Goal: Transaction & Acquisition: Purchase product/service

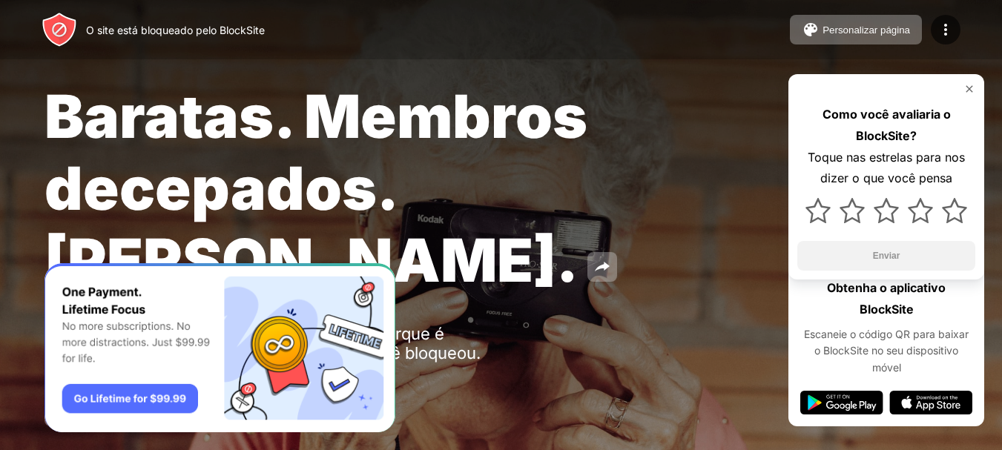
click at [438, 288] on div "Baratas. Membros decepados. John Goodman." at bounding box center [409, 188] width 730 height 216
click at [99, 399] on img "Banner Message" at bounding box center [219, 348] width 351 height 170
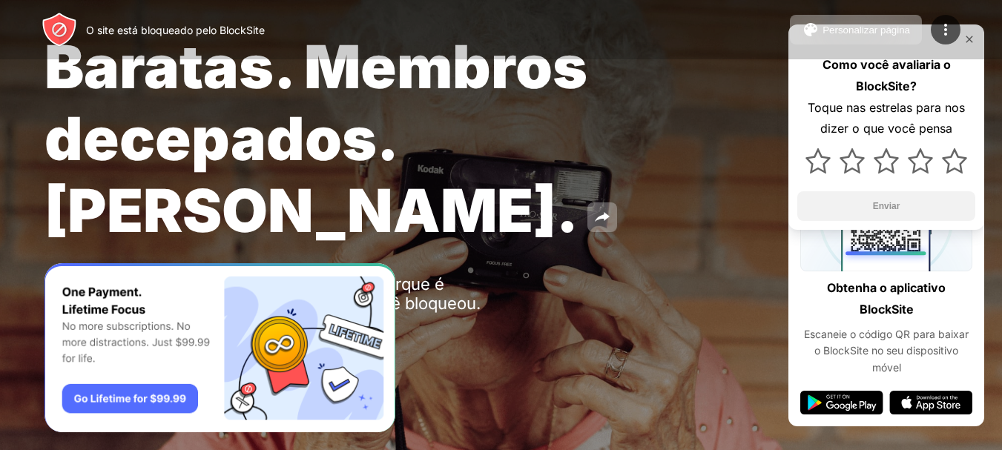
scroll to position [56, 0]
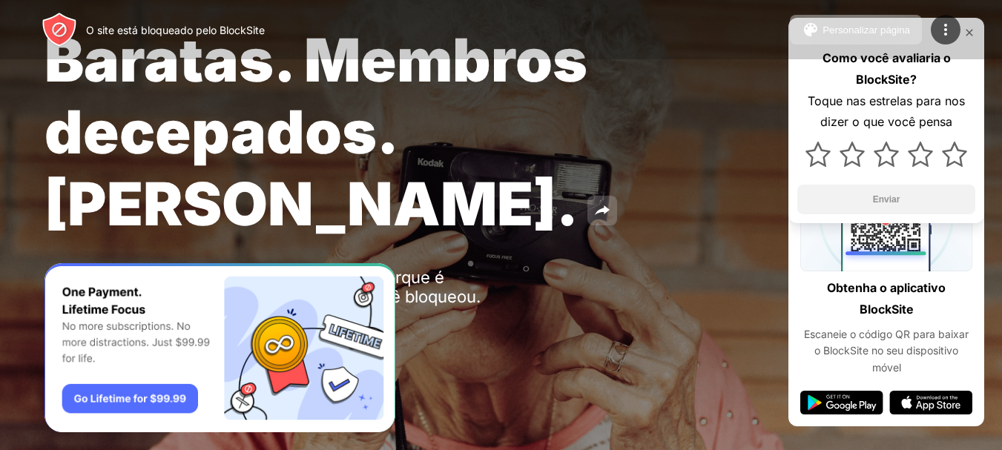
click at [587, 209] on button at bounding box center [602, 211] width 30 height 30
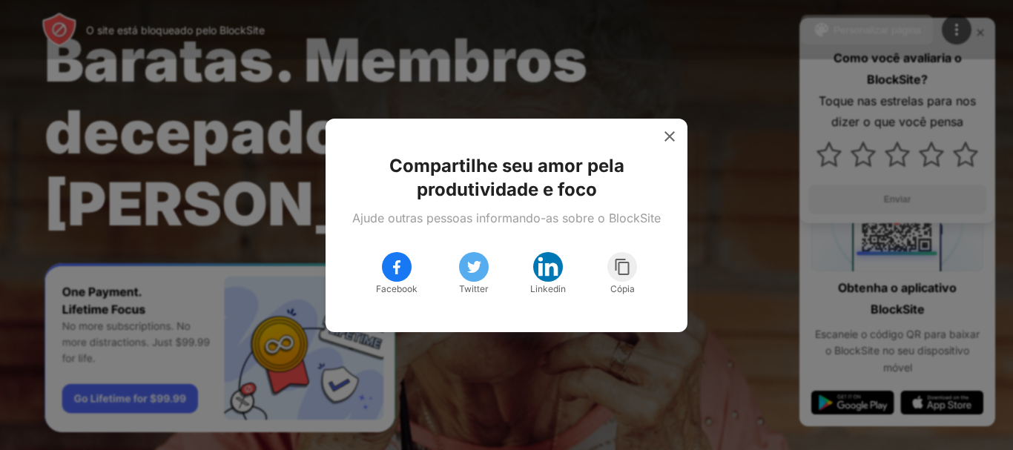
click at [612, 263] on div at bounding box center [622, 267] width 30 height 30
click at [669, 137] on img at bounding box center [669, 136] width 15 height 15
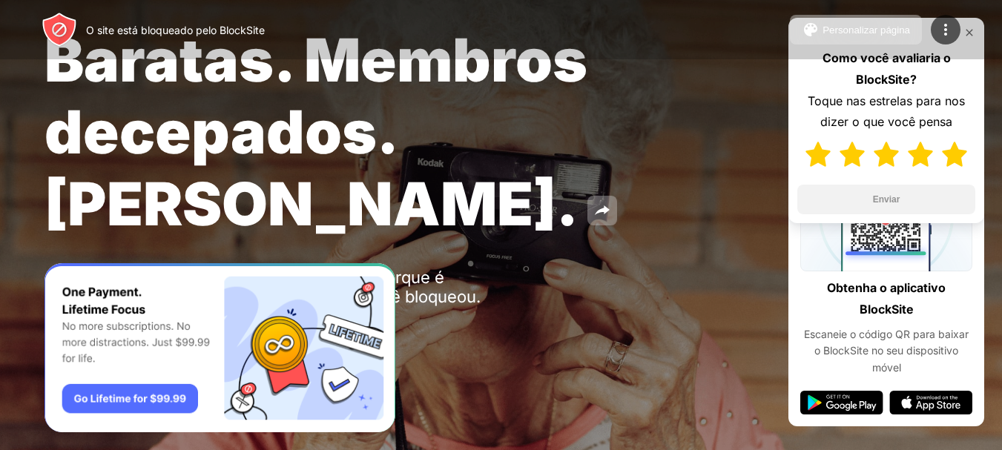
click at [945, 153] on img at bounding box center [954, 154] width 25 height 25
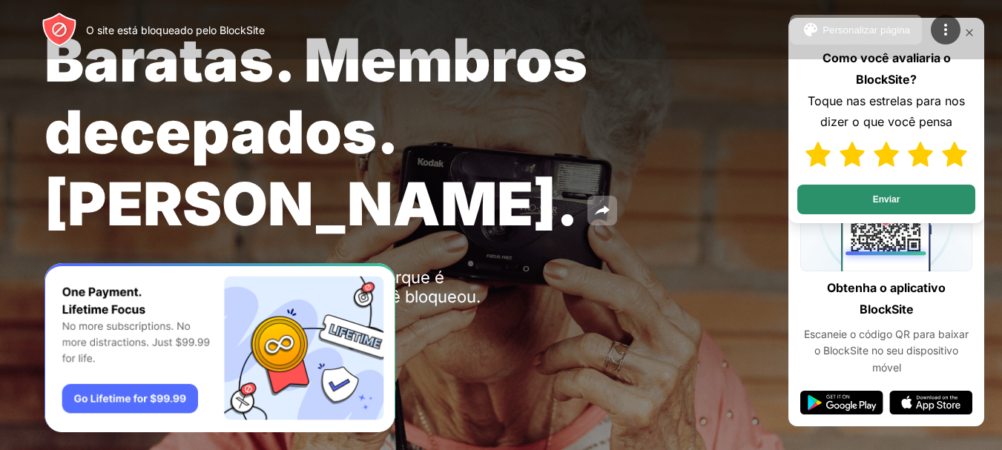
click at [922, 185] on button "Enviar" at bounding box center [886, 200] width 178 height 30
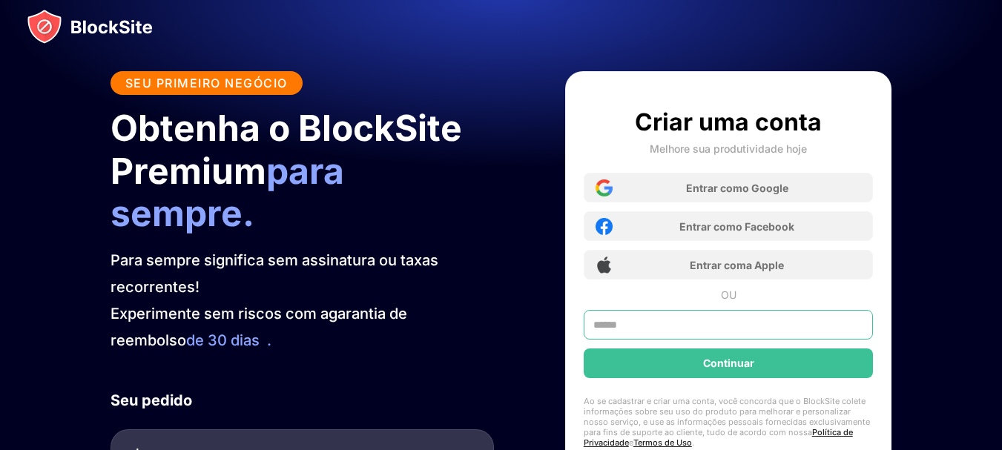
click at [709, 329] on input "text" at bounding box center [729, 325] width 290 height 30
type input "**********"
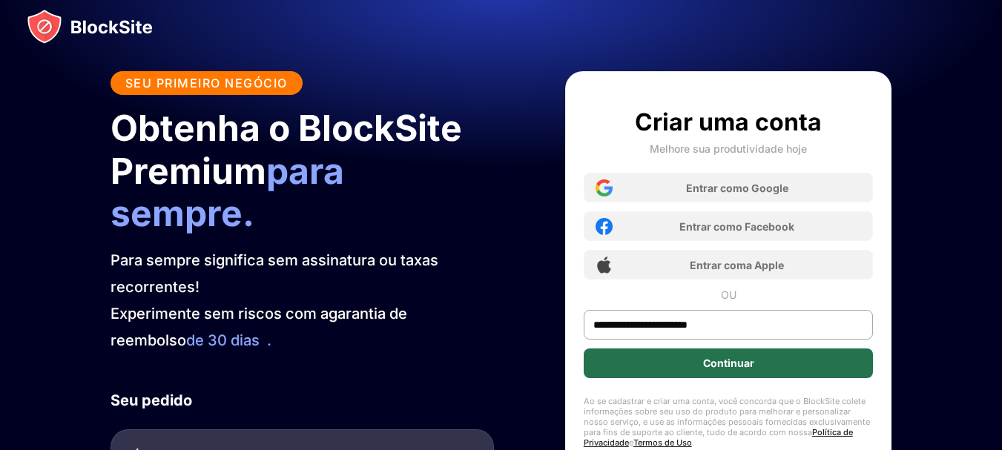
click at [713, 362] on font "Continuar" at bounding box center [728, 363] width 51 height 13
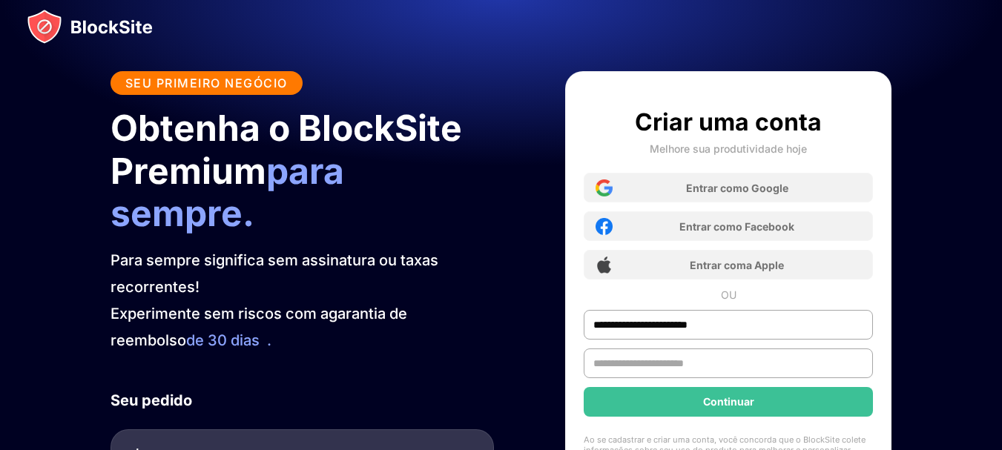
click at [713, 362] on input "text" at bounding box center [729, 364] width 290 height 30
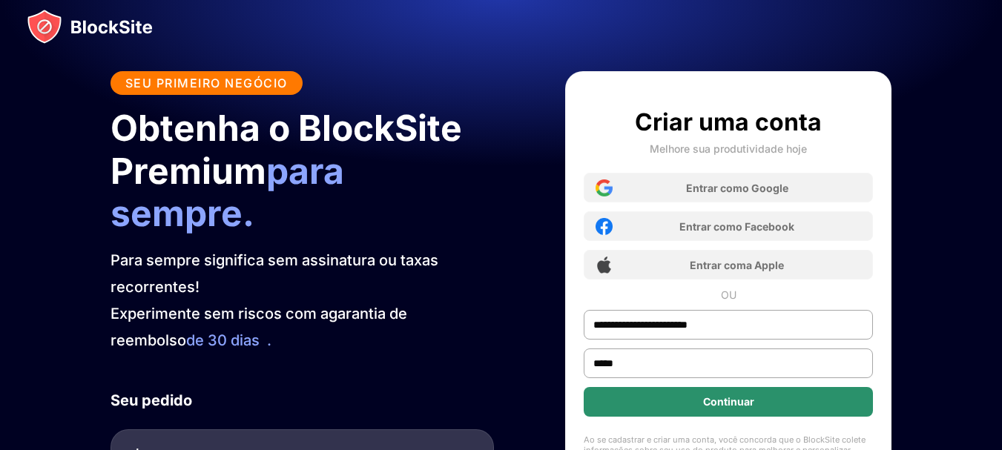
type input "*****"
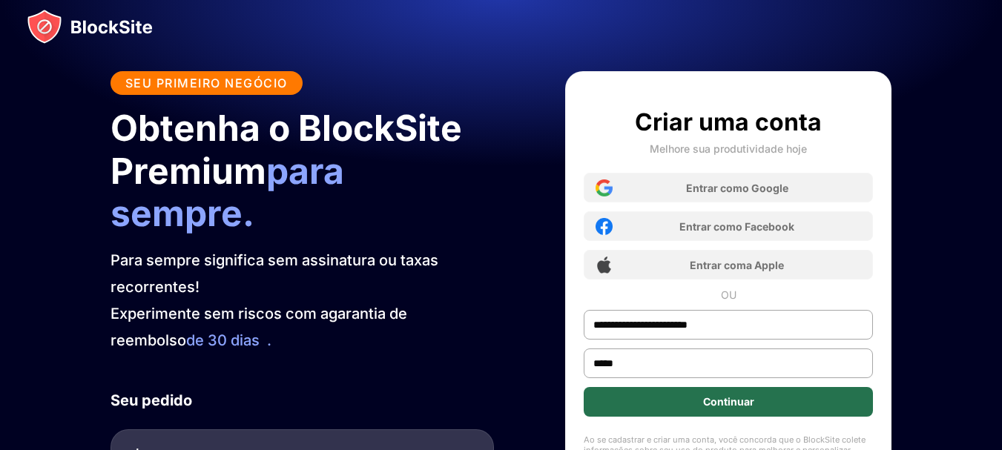
click at [717, 389] on div "Continuar" at bounding box center [729, 402] width 290 height 30
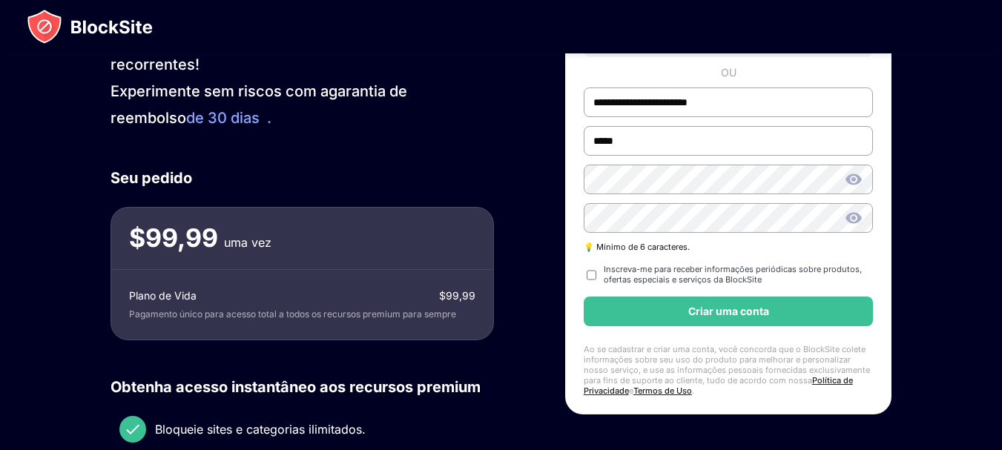
scroll to position [223, 0]
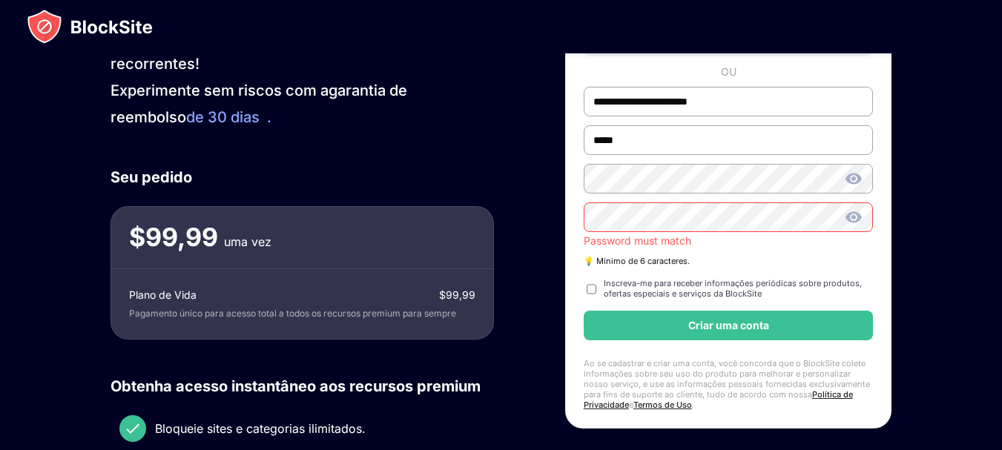
click at [598, 271] on div "**********" at bounding box center [729, 147] width 290 height 526
click at [673, 303] on div "**********" at bounding box center [729, 147] width 290 height 526
click at [852, 183] on img at bounding box center [854, 179] width 18 height 18
click at [856, 183] on img at bounding box center [854, 179] width 18 height 18
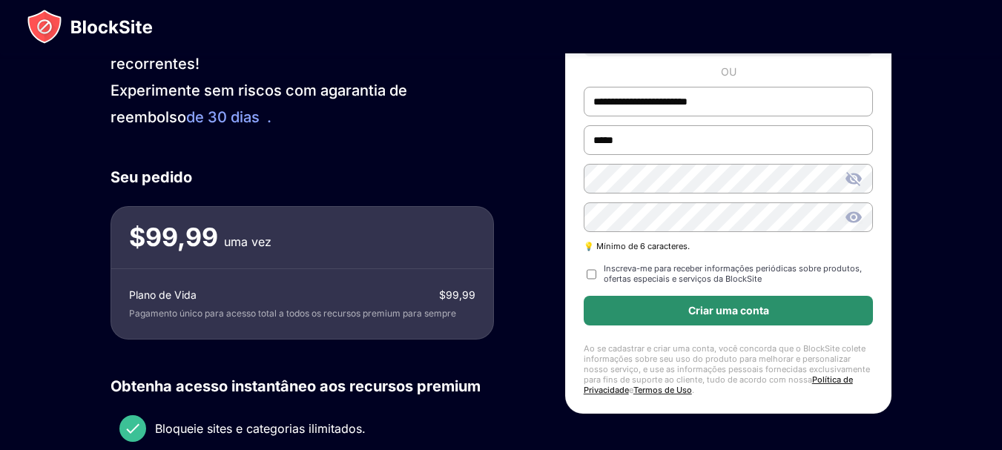
click at [658, 315] on div "Criar uma conta" at bounding box center [729, 311] width 290 height 30
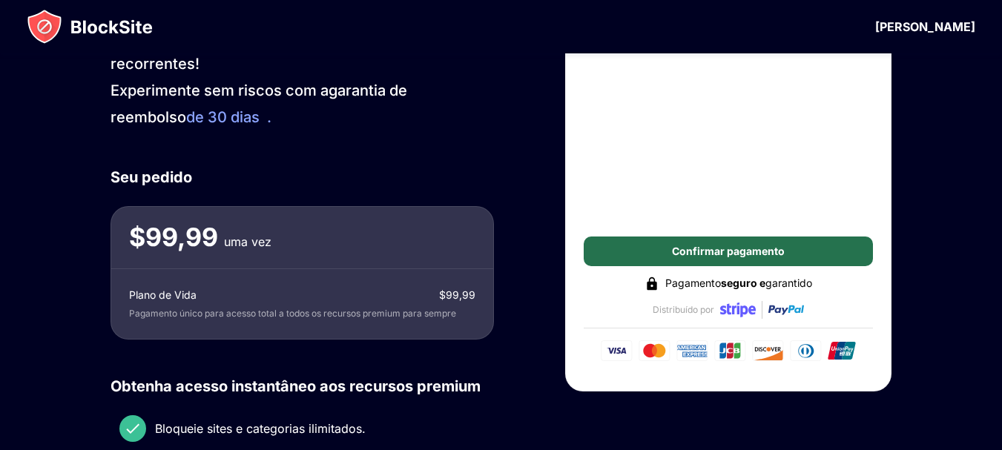
click at [756, 244] on div "Confirmar pagamento" at bounding box center [729, 252] width 290 height 30
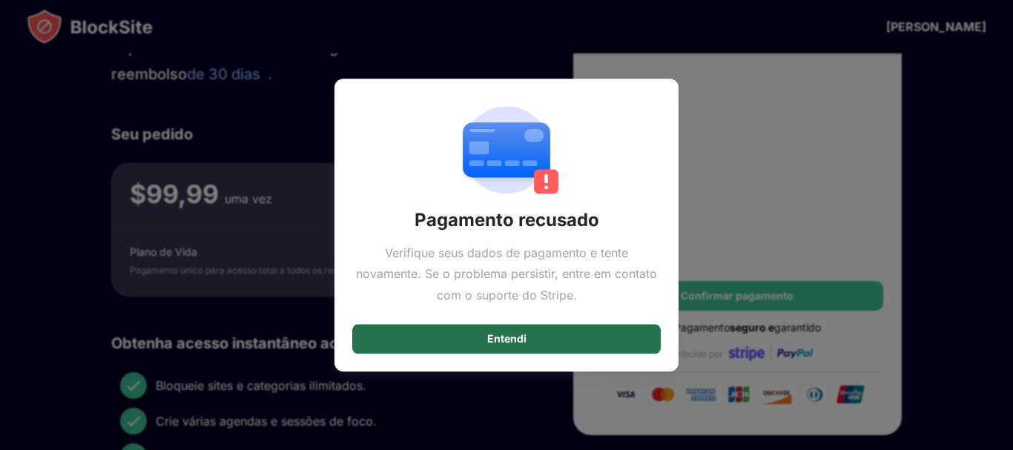
click at [557, 337] on div "Entendi" at bounding box center [506, 339] width 308 height 30
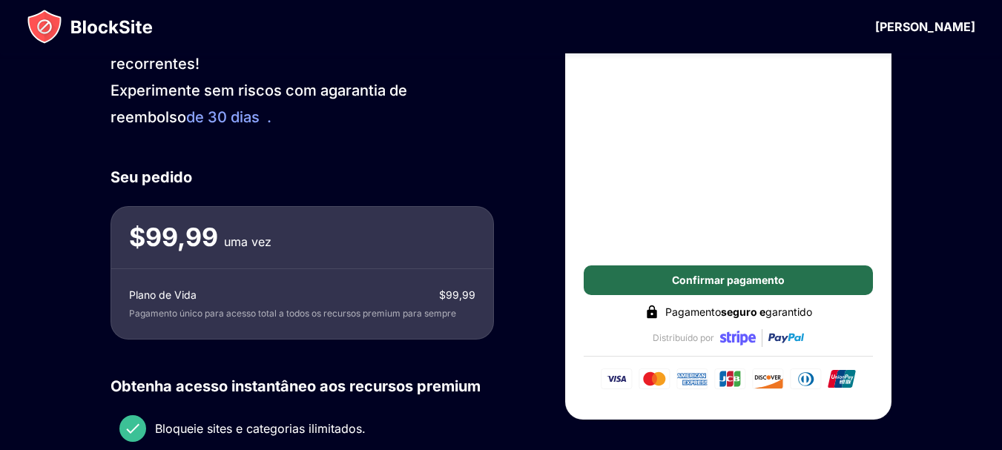
click at [746, 274] on font "Confirmar pagamento" at bounding box center [728, 280] width 113 height 13
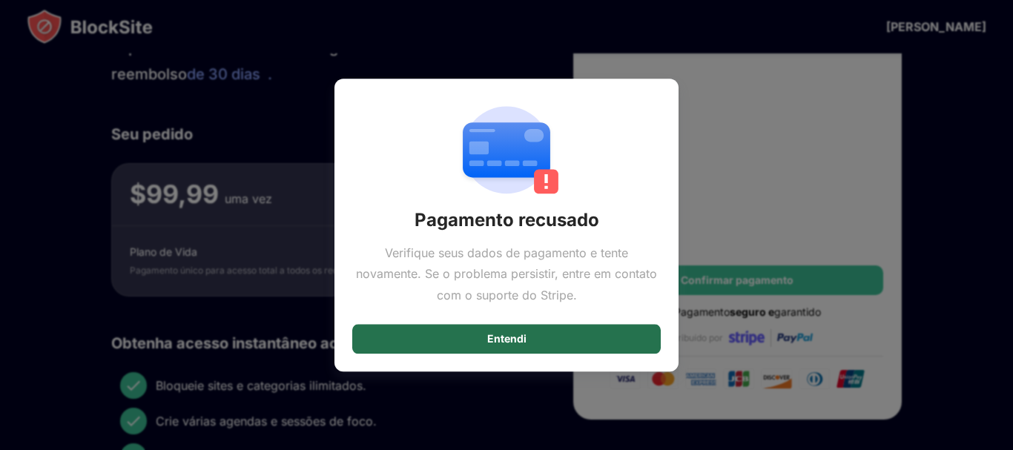
click at [584, 344] on div "Entendi" at bounding box center [506, 339] width 308 height 30
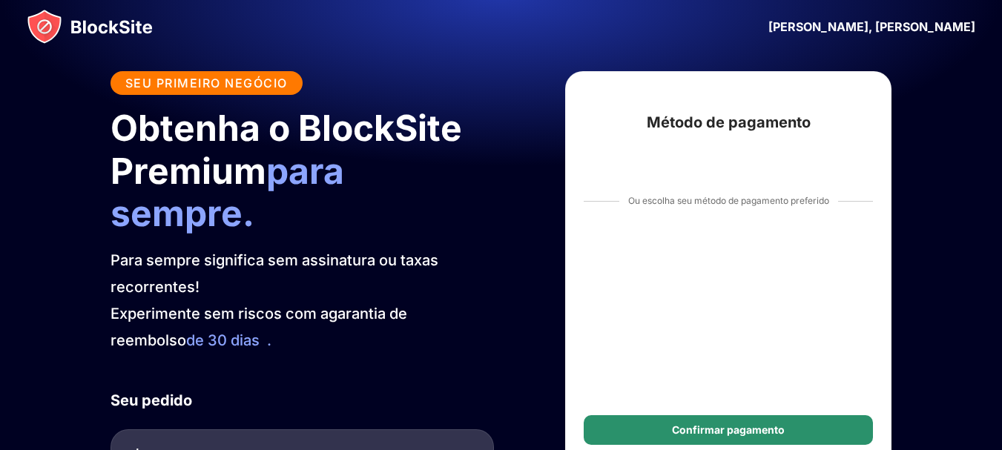
click at [782, 425] on font "Confirmar pagamento" at bounding box center [728, 429] width 113 height 13
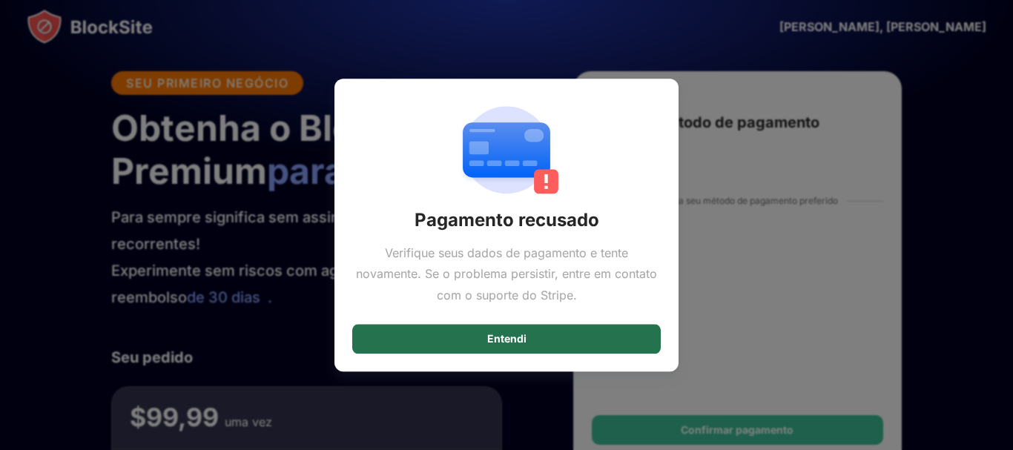
click at [637, 340] on div "Entendi" at bounding box center [506, 339] width 308 height 30
